Goal: Task Accomplishment & Management: Manage account settings

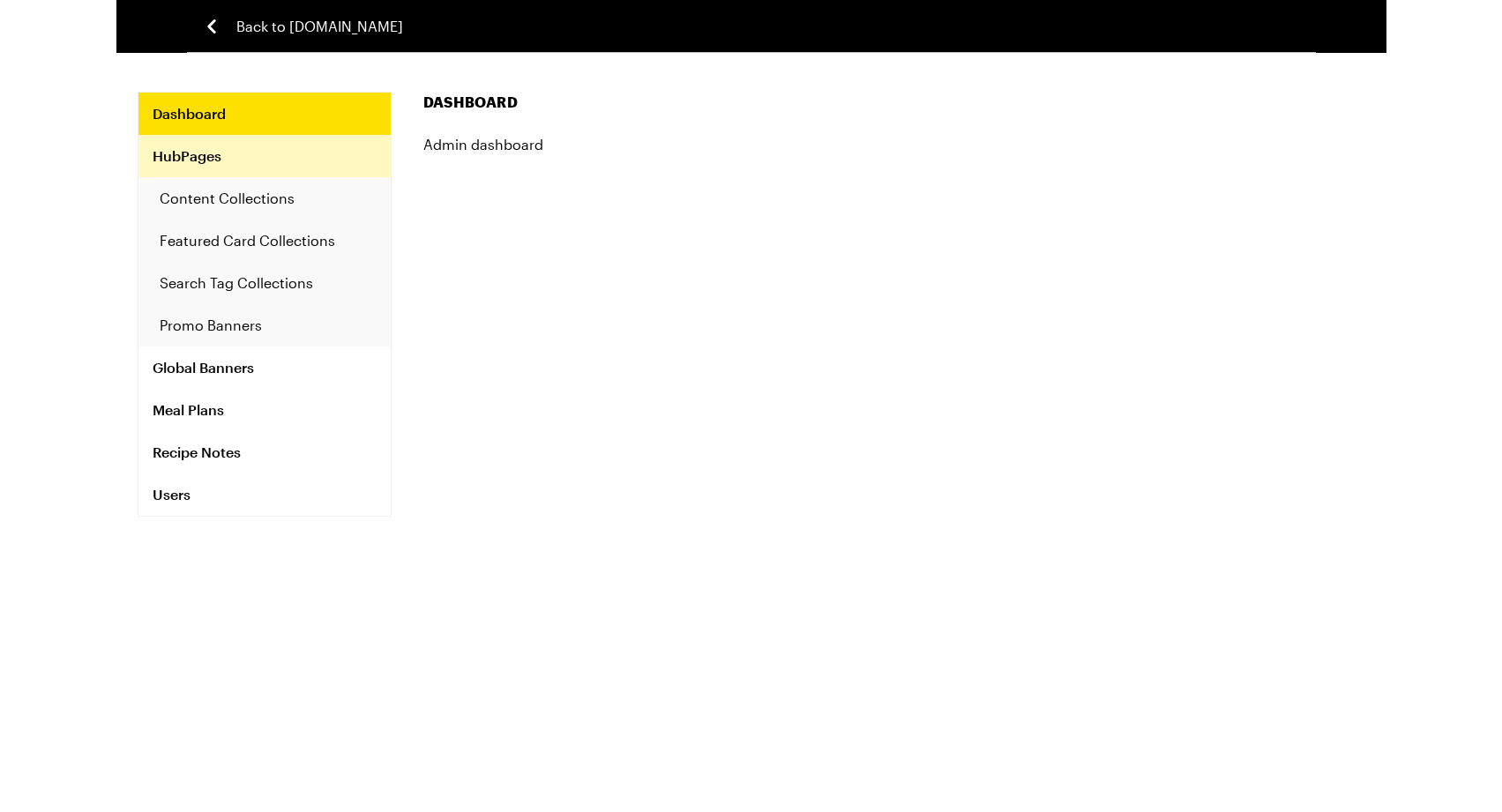
click at [262, 168] on link "HubPages" at bounding box center [264, 155] width 252 height 42
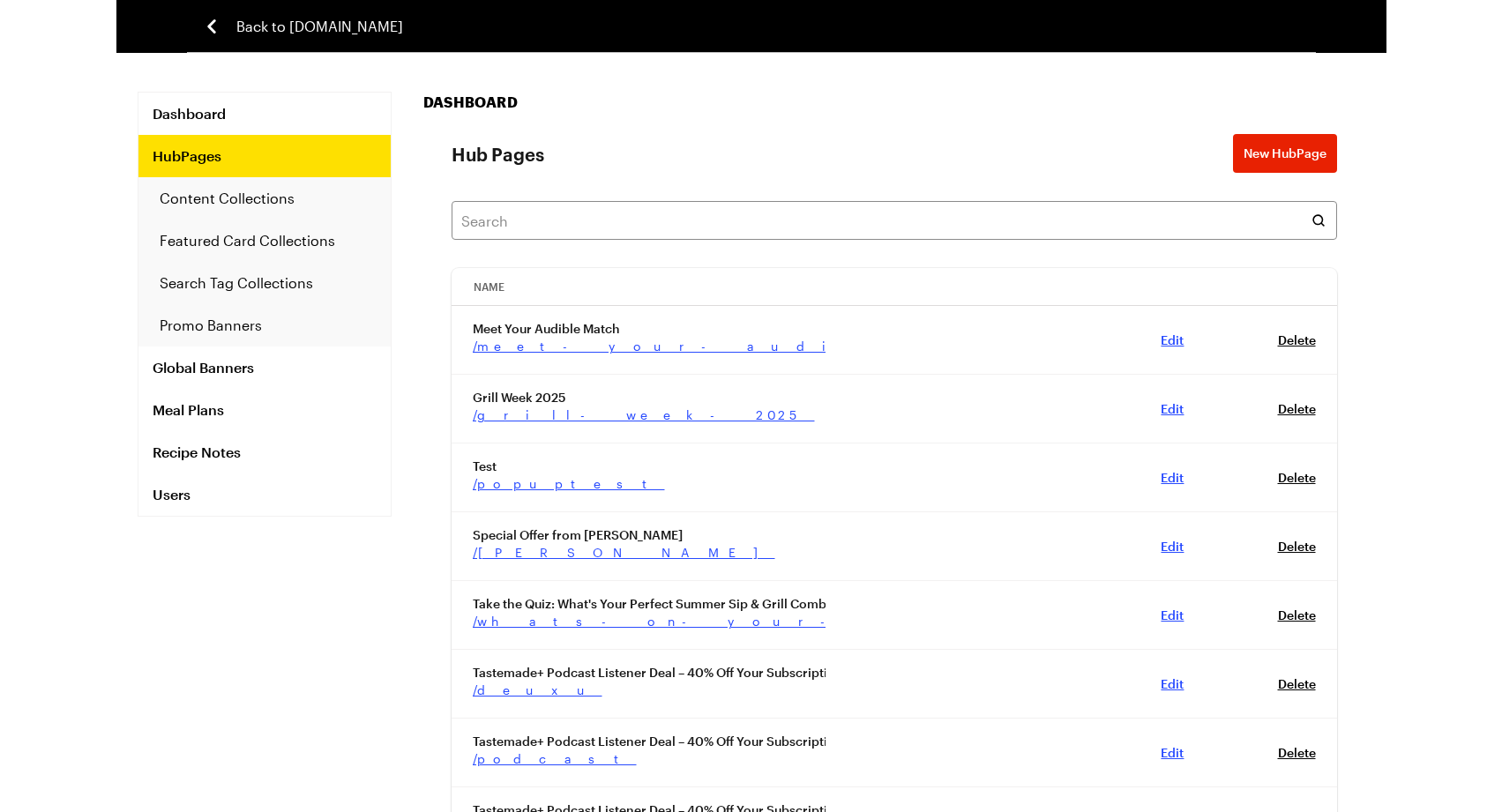
click at [1178, 334] on link "Edit , db93242c-628d-463b-a188-6d2a8e29f61e" at bounding box center [1172, 340] width 23 height 15
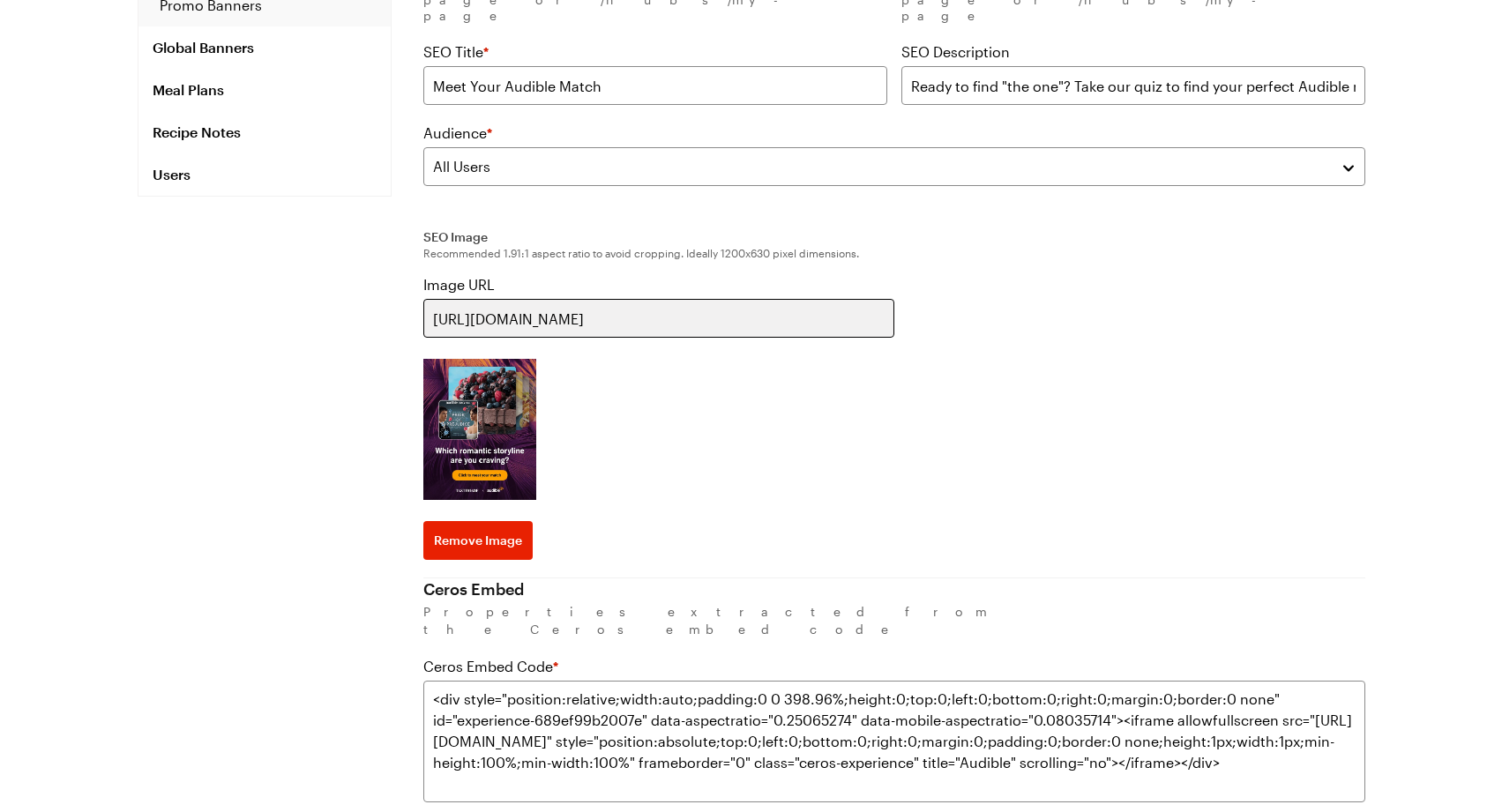
scroll to position [401, 0]
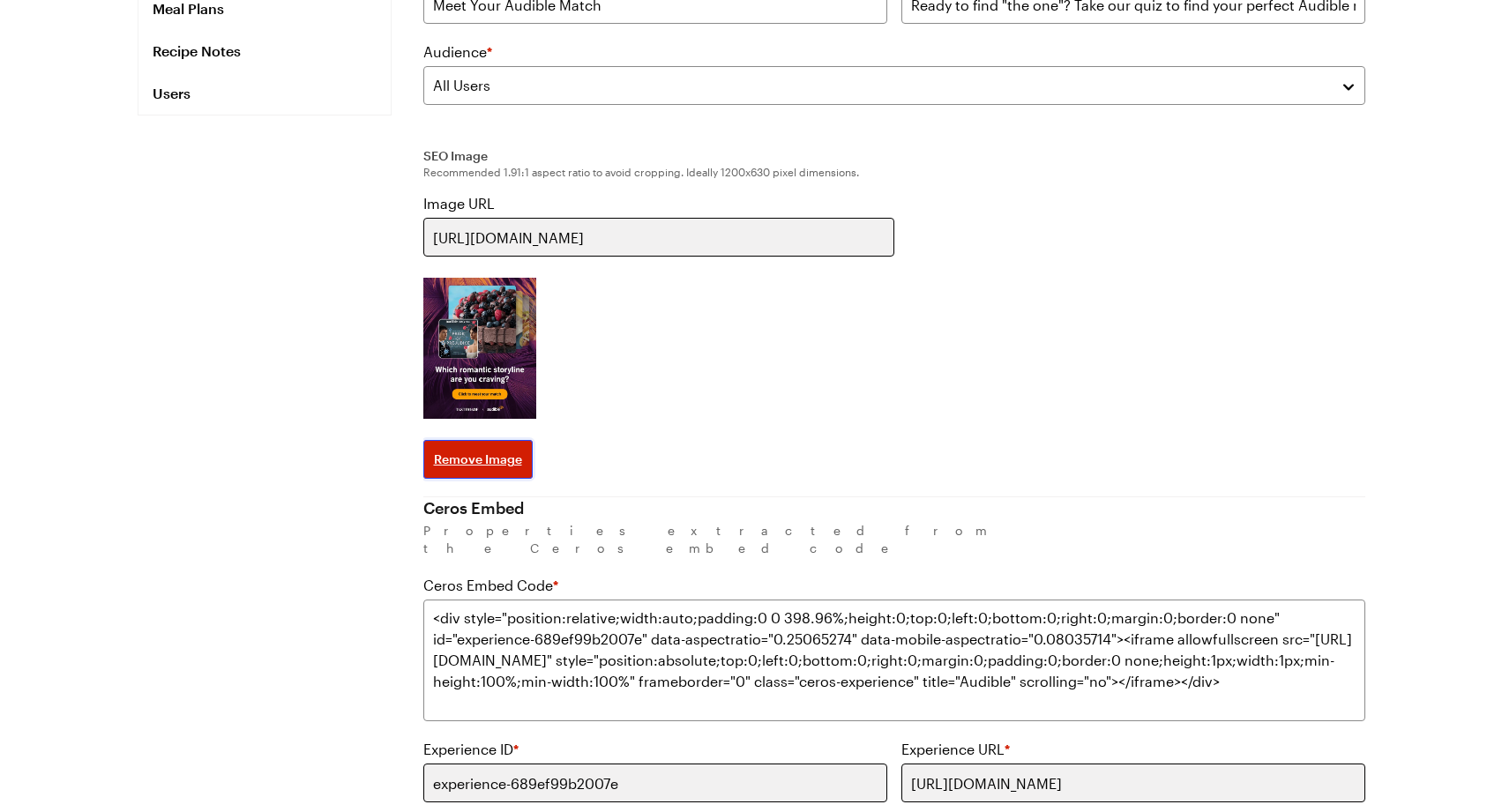
click at [499, 451] on span "Remove Image" at bounding box center [478, 460] width 88 height 18
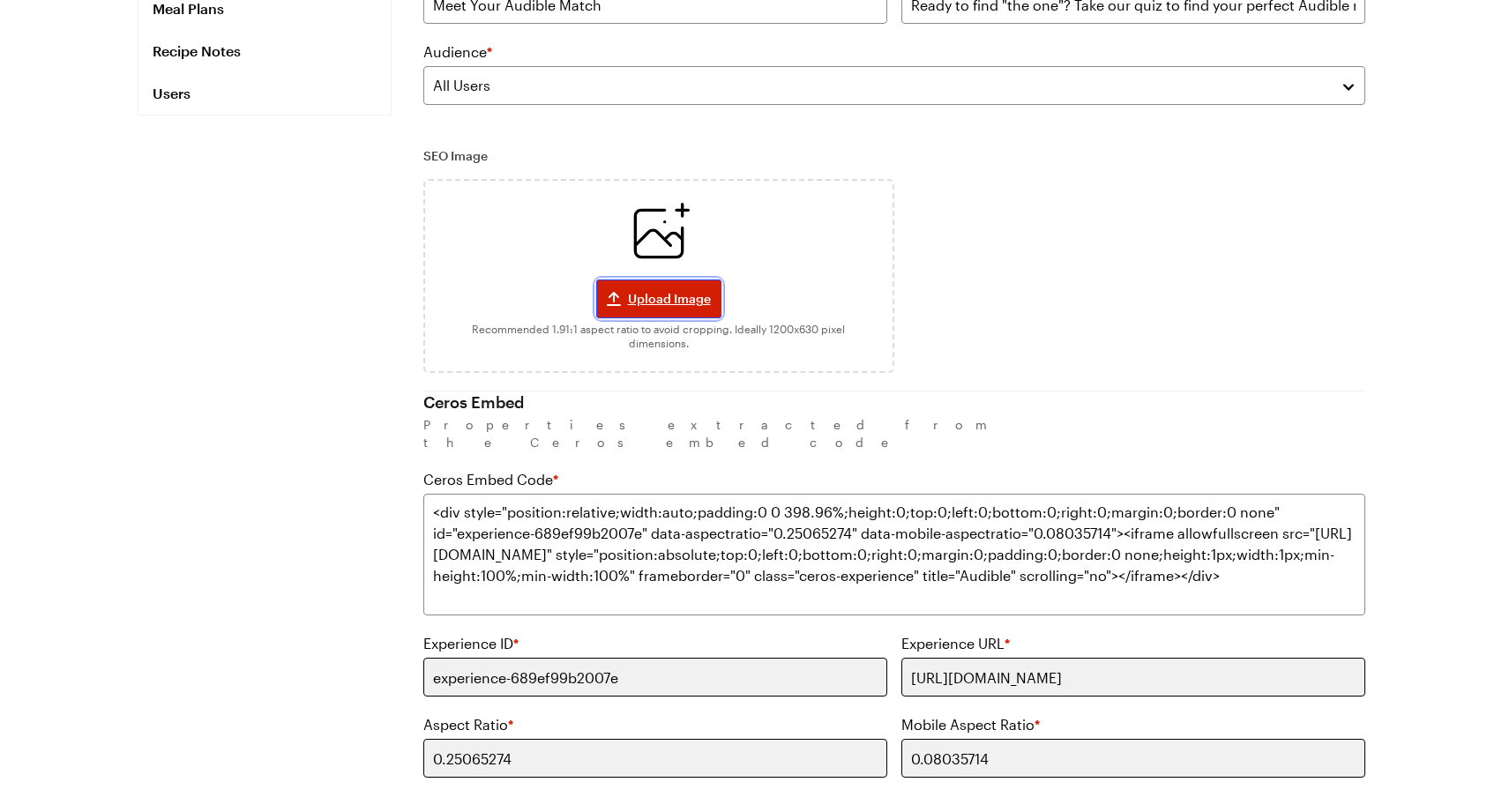
click at [679, 291] on span "Upload Image" at bounding box center [669, 299] width 83 height 18
type textarea "x"
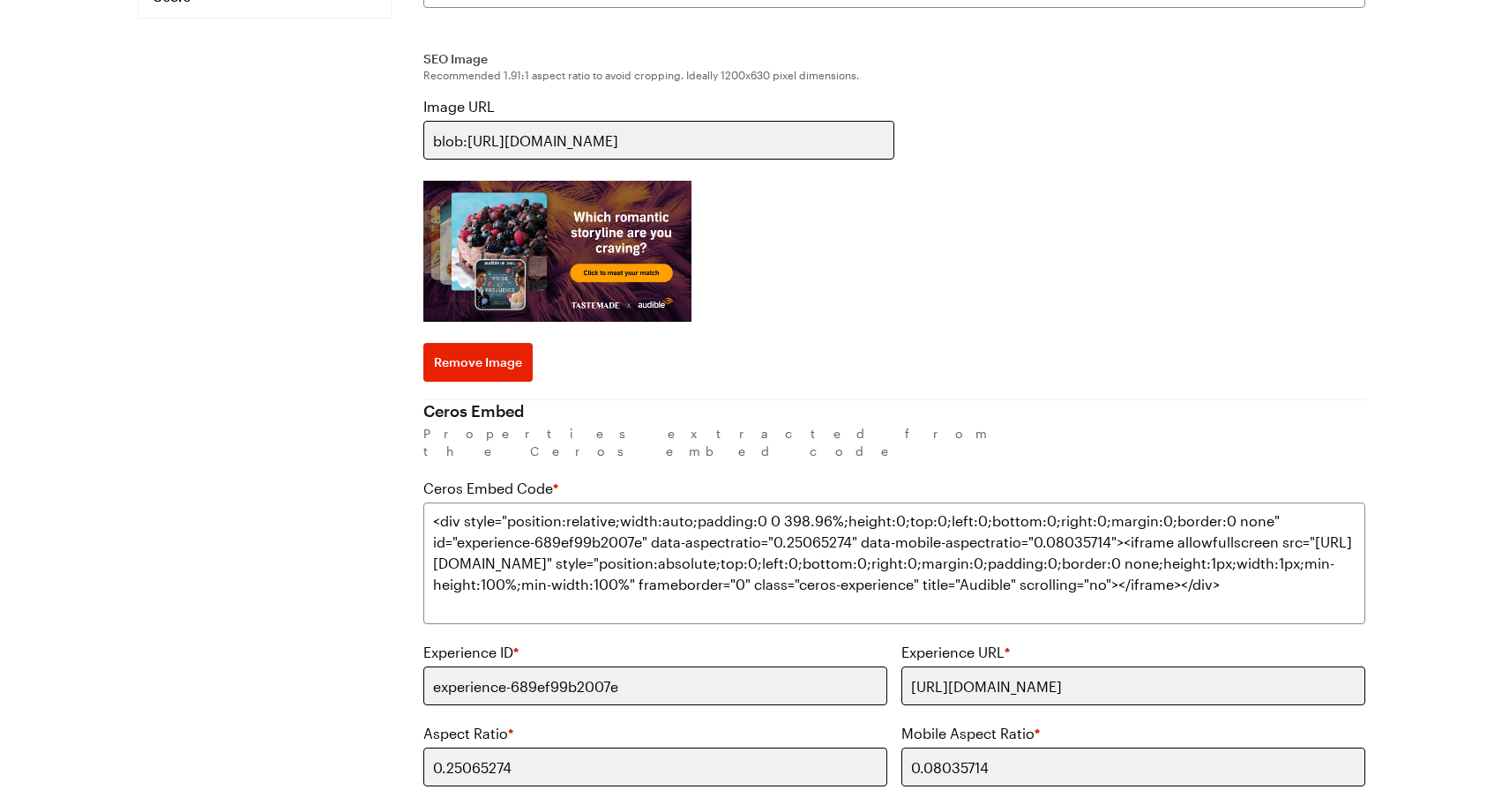
scroll to position [537, 0]
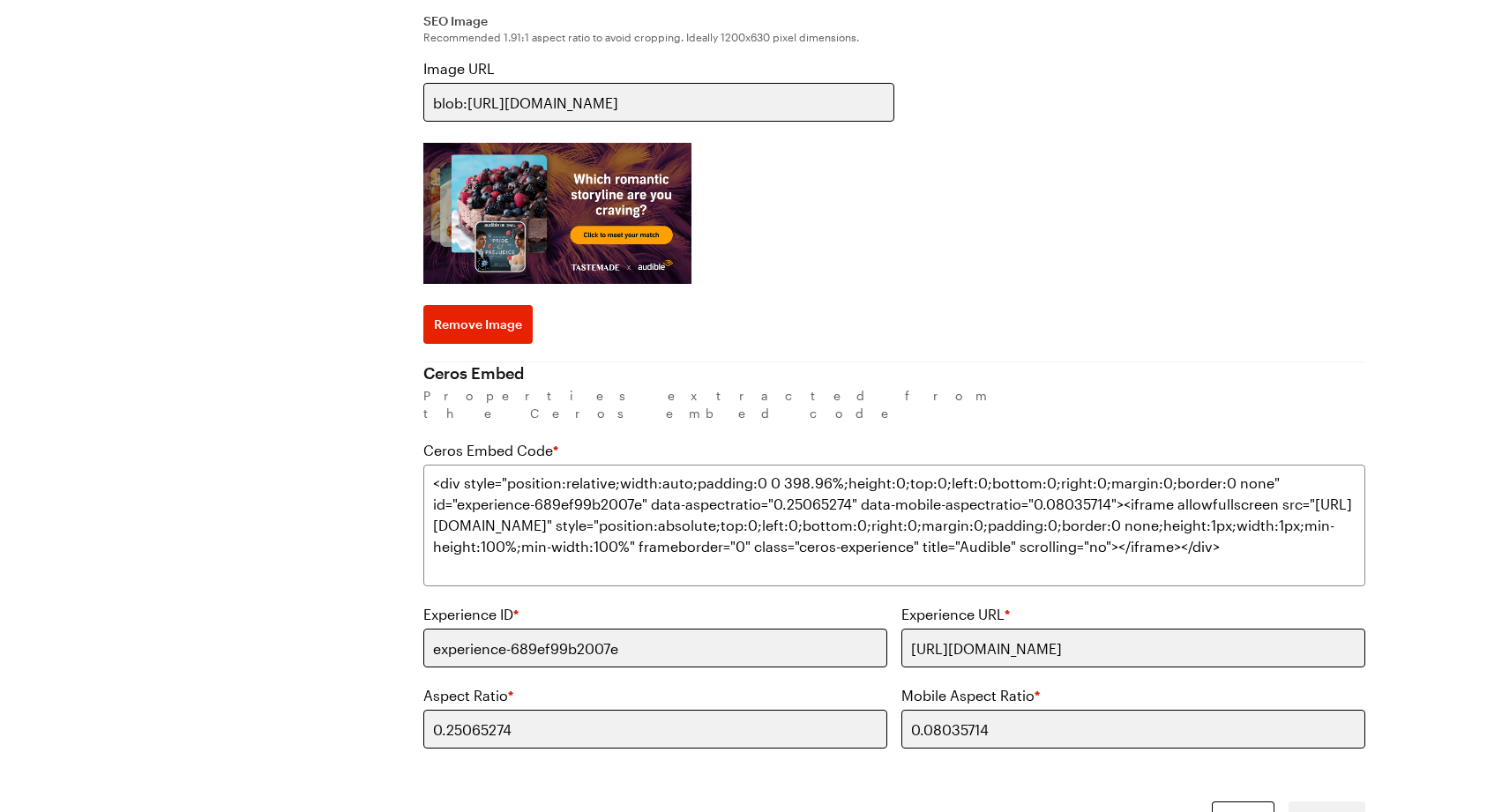
click at [1095, 183] on div "Image URL blob:https://www.tastemade.com/ced4c9c8-be91-44ce-8ecd-c9a47986ec6e R…" at bounding box center [894, 201] width 942 height 286
click at [894, 244] on div "Image URL blob:https://www.tastemade.com/ced4c9c8-be91-44ce-8ecd-c9a47986ec6e R…" at bounding box center [894, 201] width 942 height 286
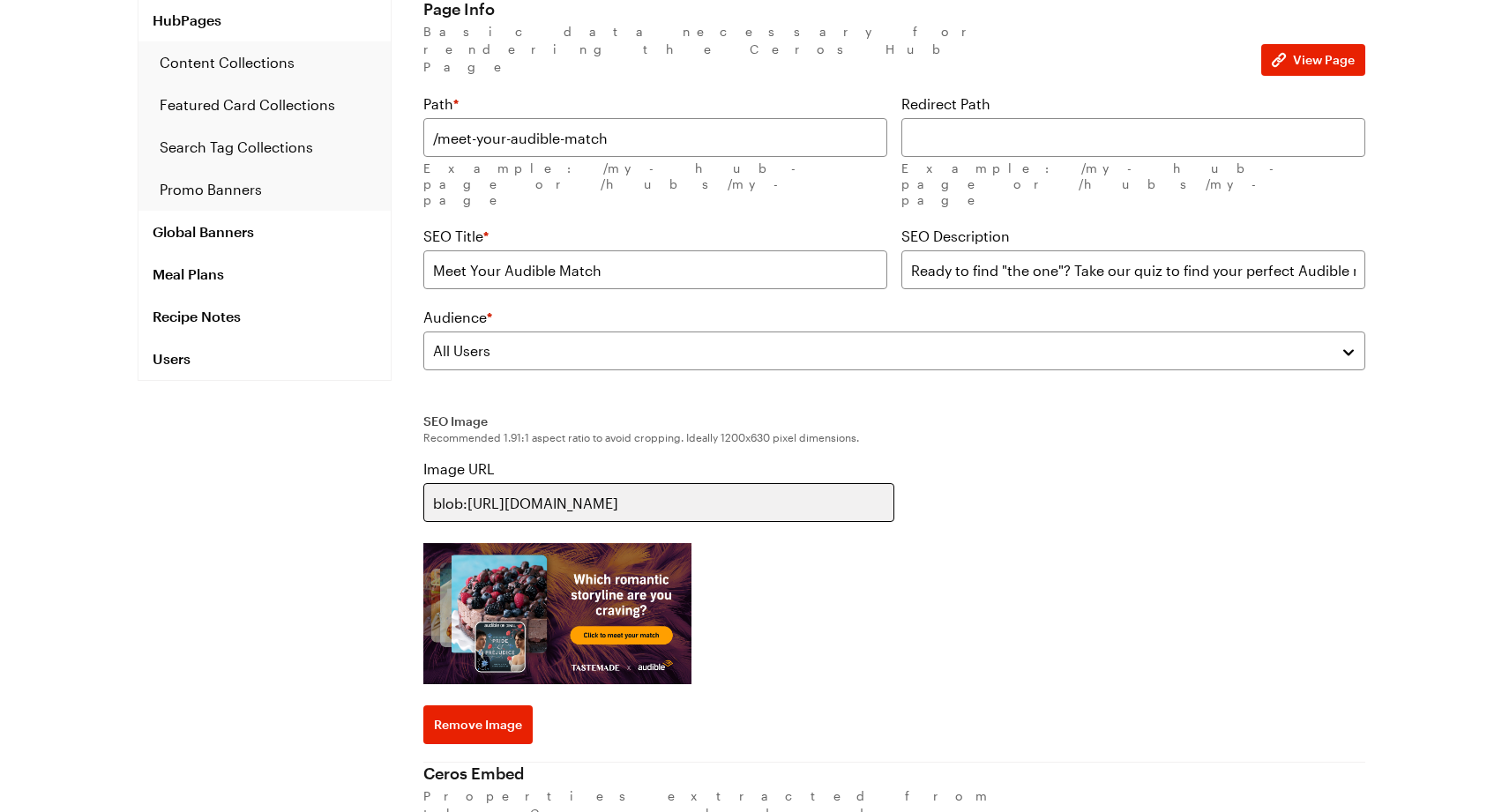
scroll to position [0, 0]
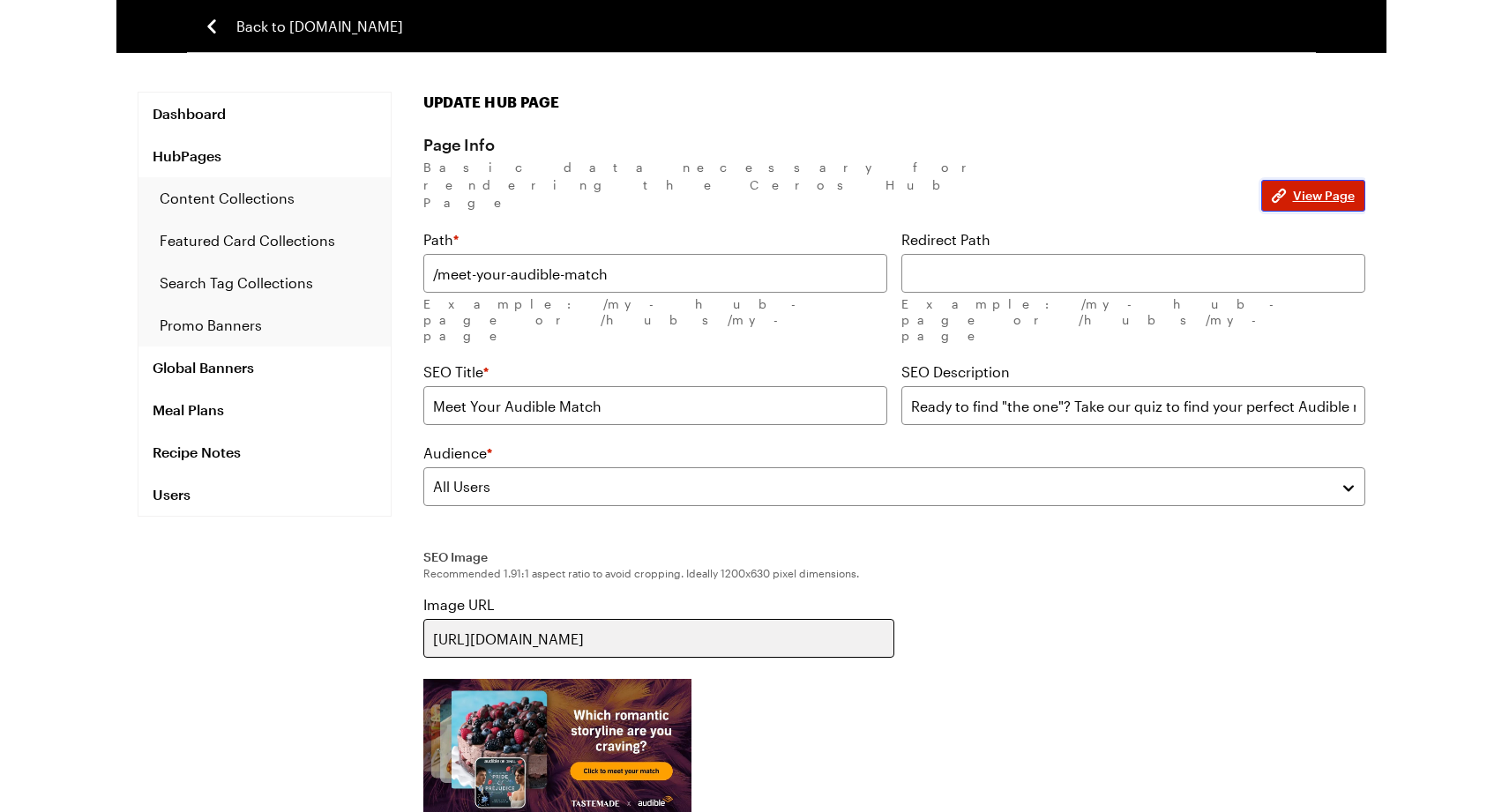
click at [1307, 187] on span "View Page" at bounding box center [1324, 196] width 62 height 18
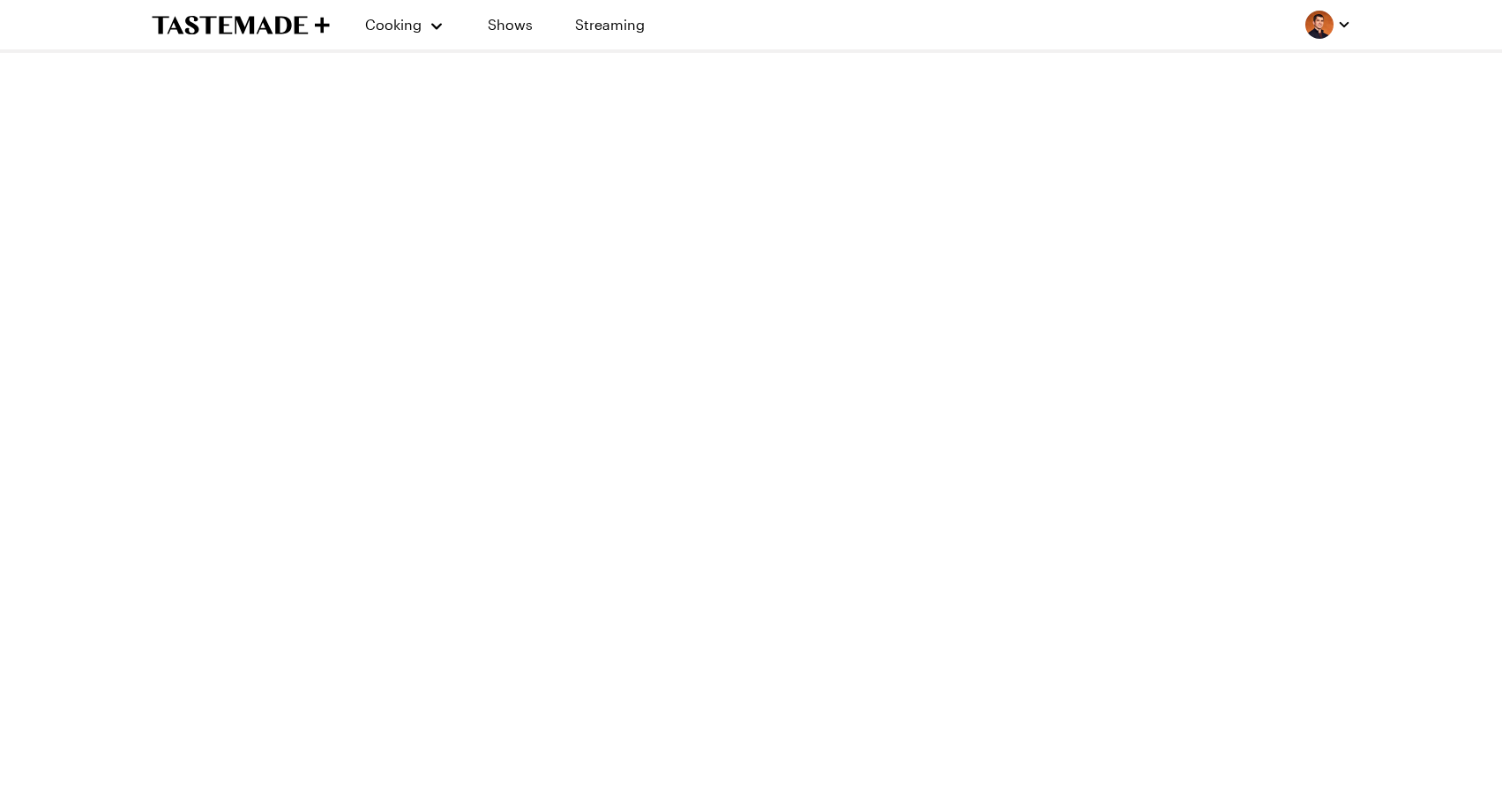
scroll to position [4120, 0]
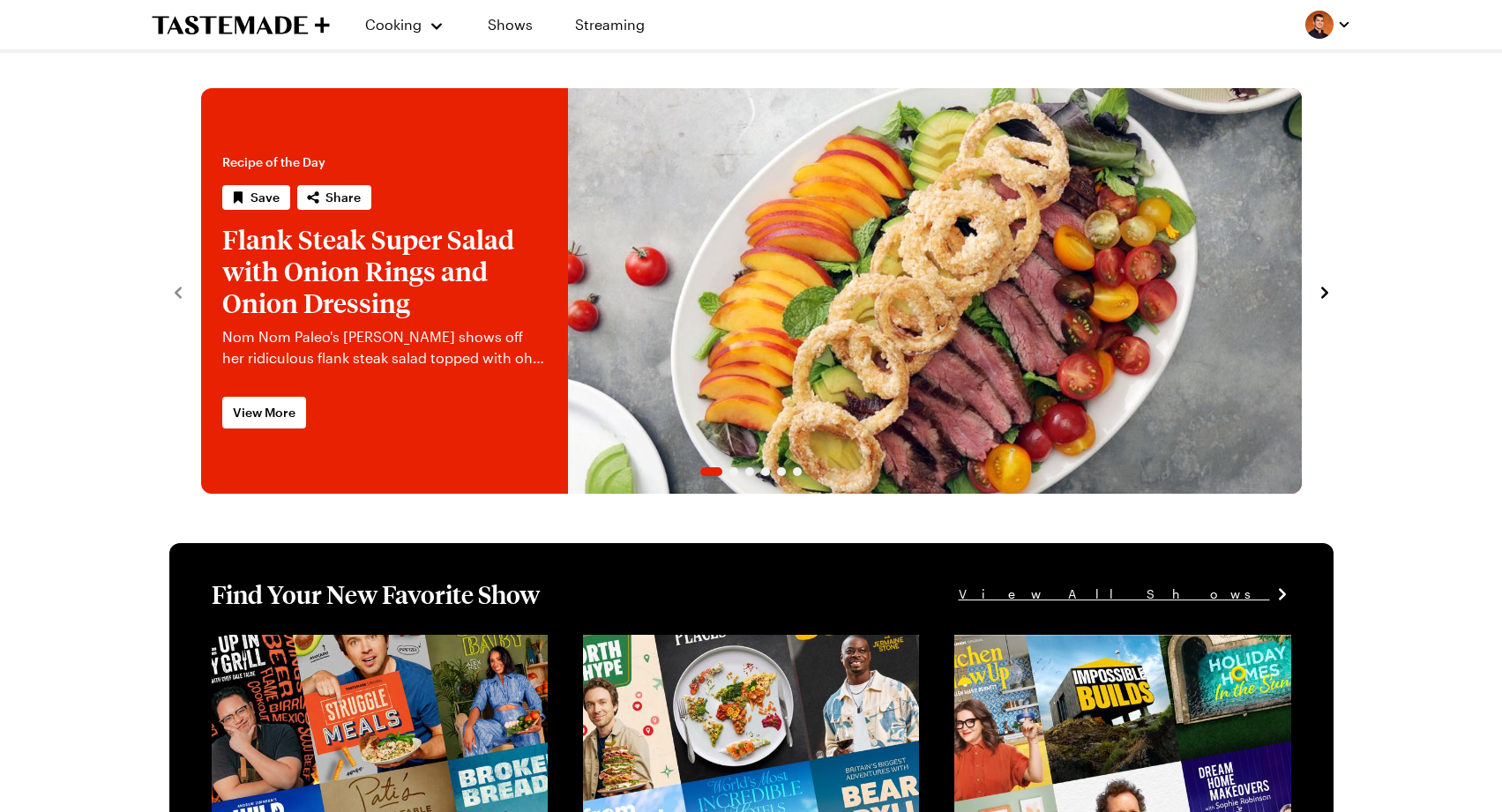
click at [1321, 29] on img "button" at bounding box center [1319, 25] width 29 height 29
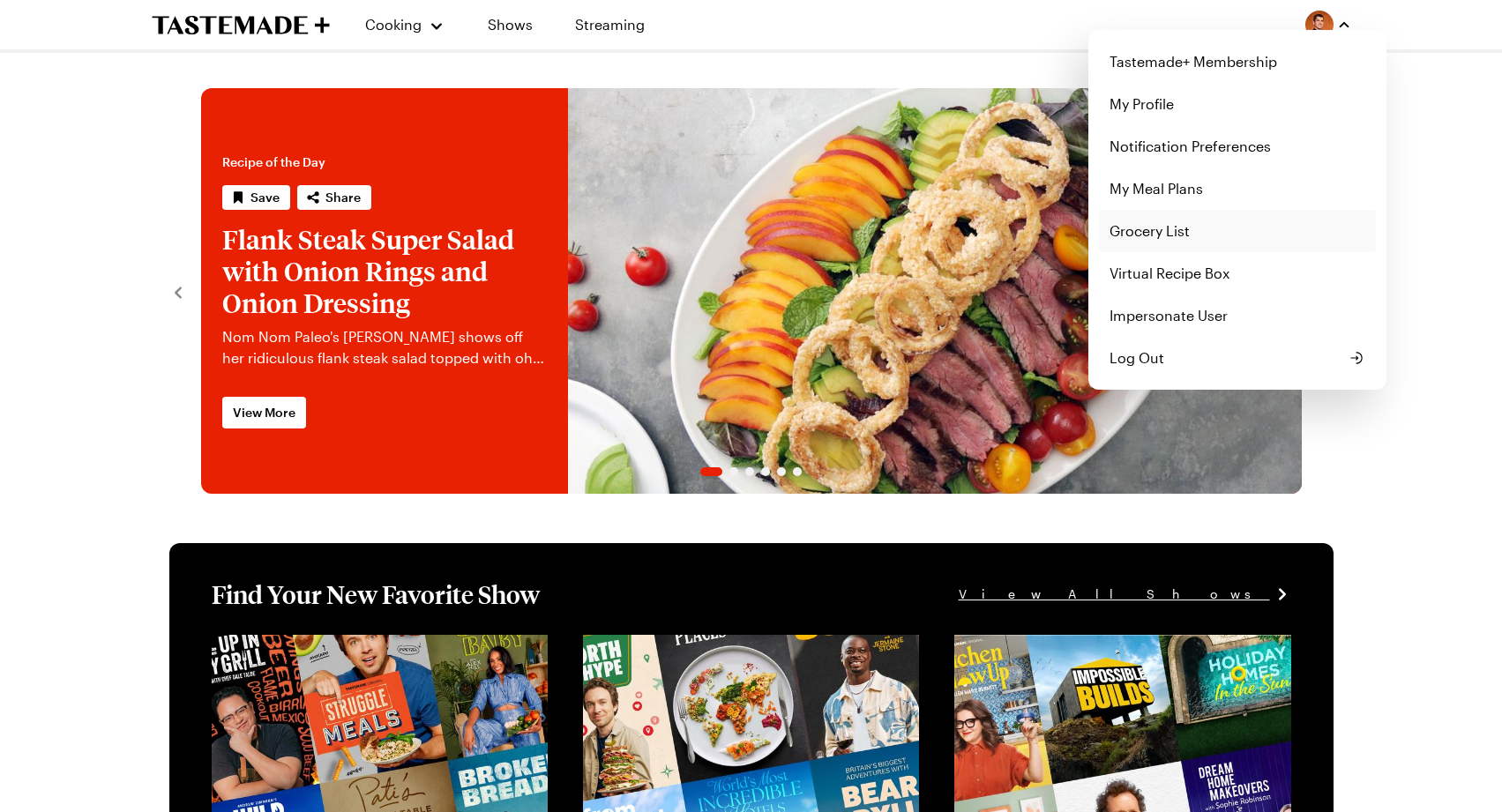
click at [1174, 234] on link "Grocery List" at bounding box center [1237, 231] width 277 height 42
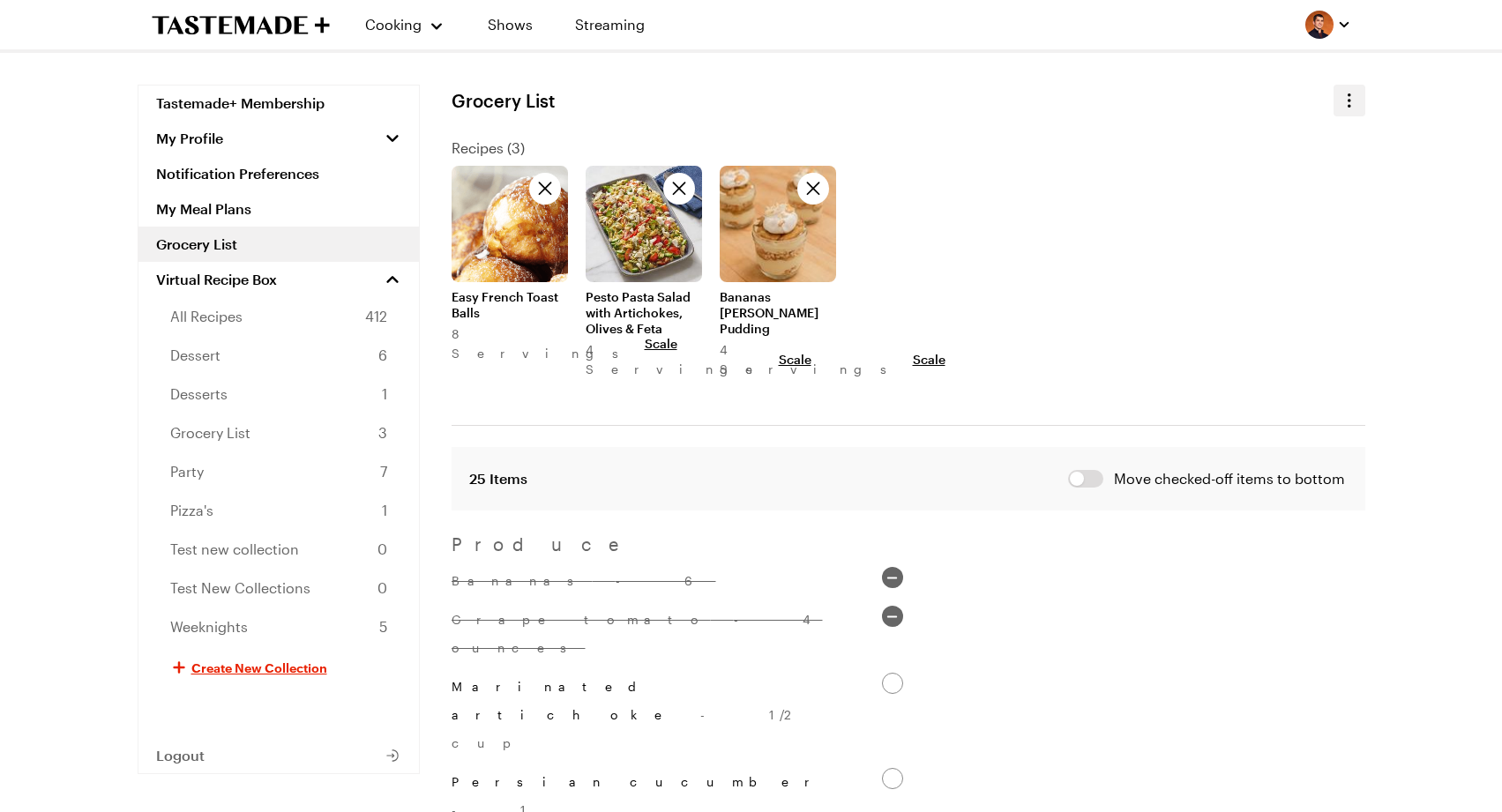
click at [1343, 103] on icon "button" at bounding box center [1350, 101] width 21 height 21
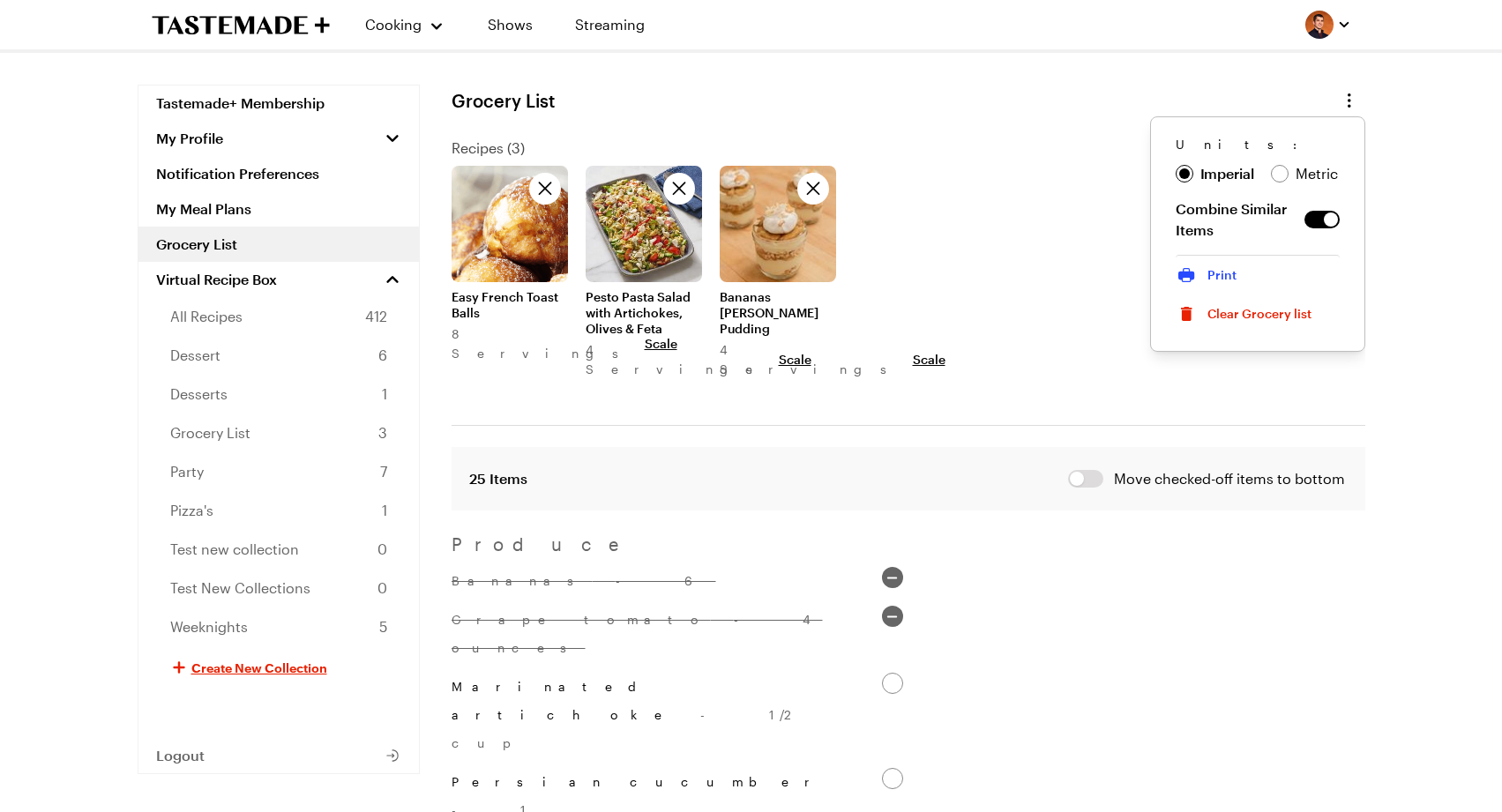
click at [1231, 282] on span "Print" at bounding box center [1222, 275] width 29 height 18
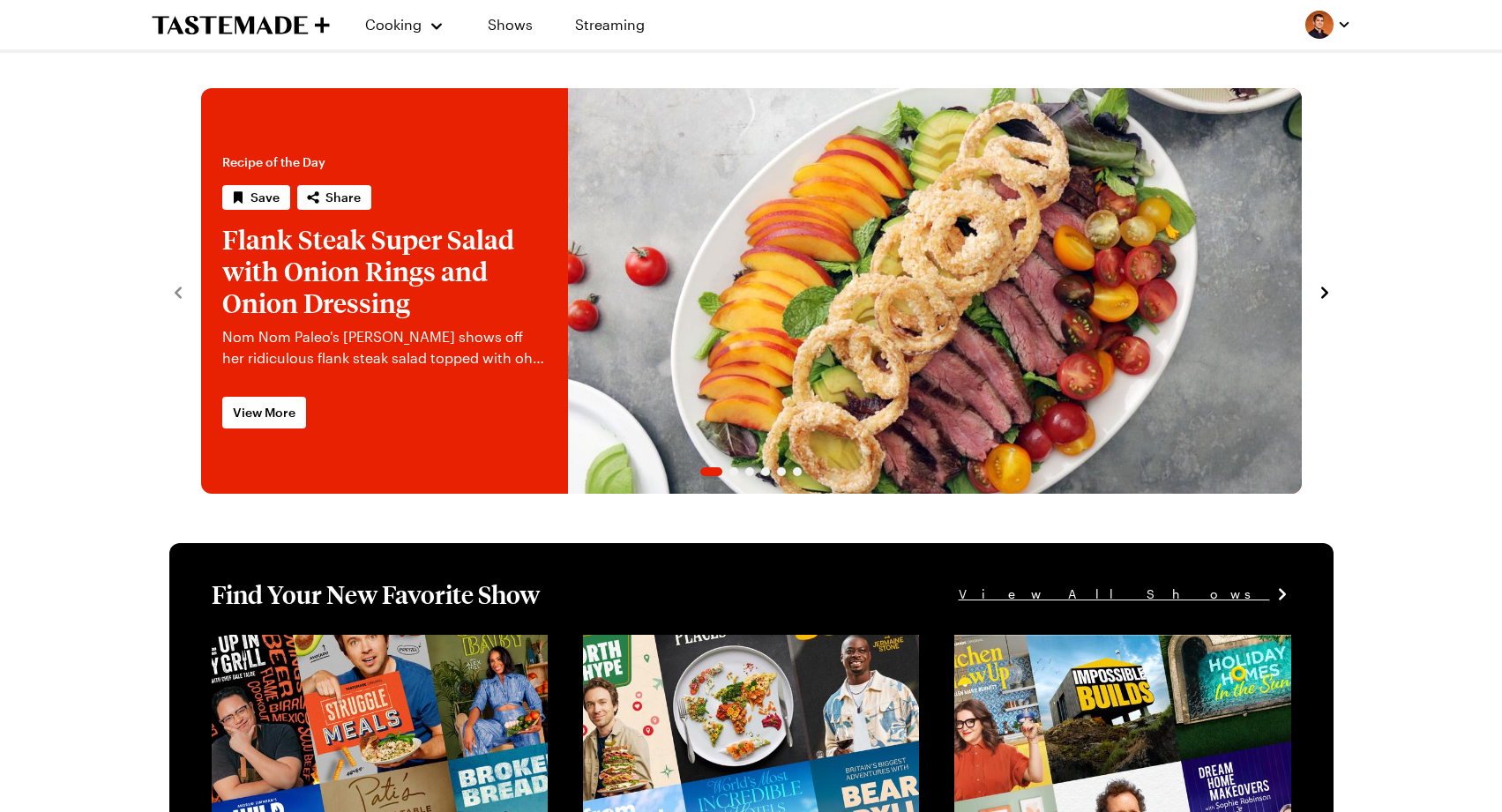
click at [1317, 37] on div at bounding box center [1327, 25] width 45 height 29
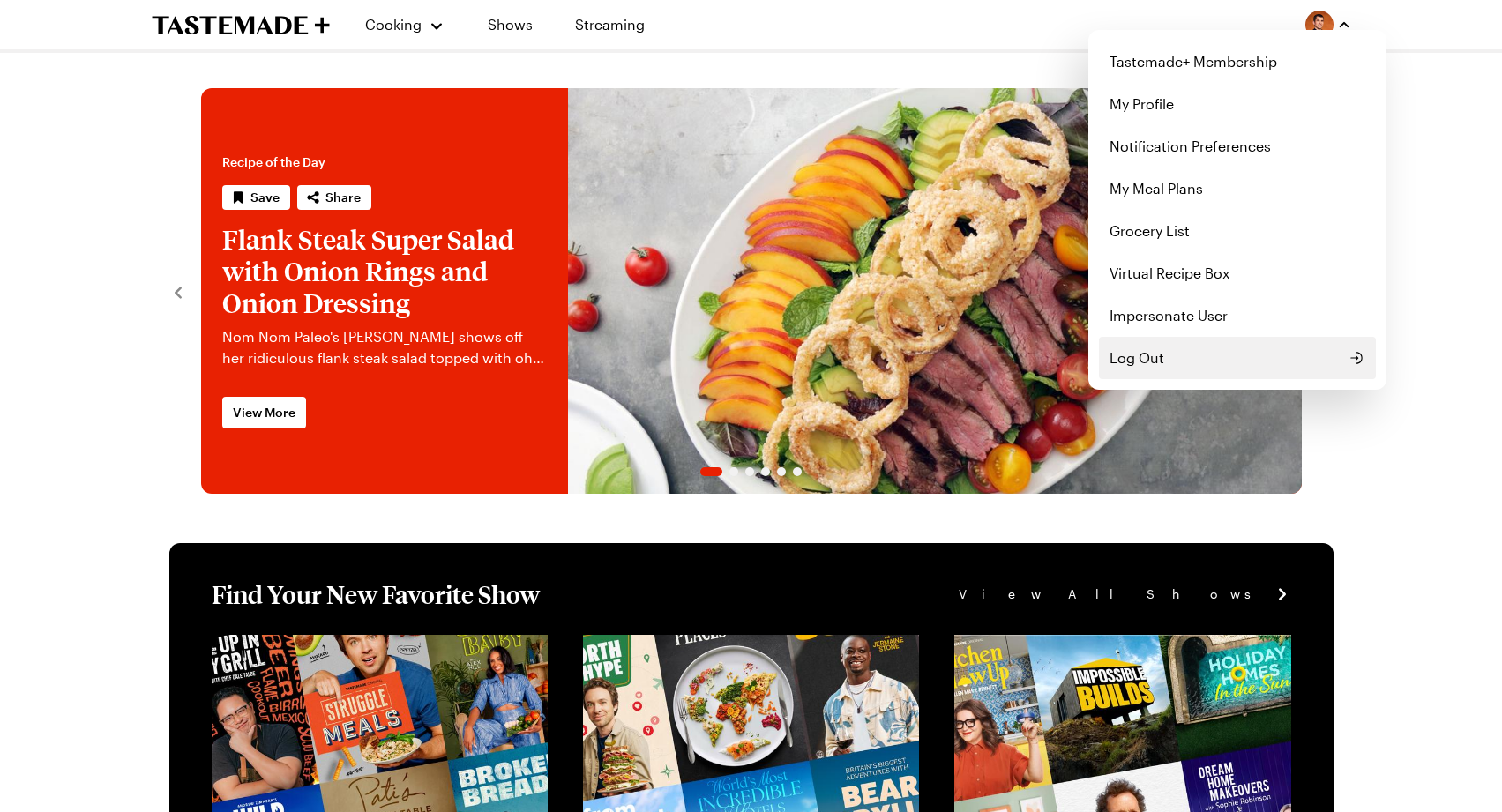
click at [1194, 361] on button "Log Out" at bounding box center [1237, 357] width 277 height 42
